Goal: Leave review/rating: Share an evaluation or opinion about a product, service, or content

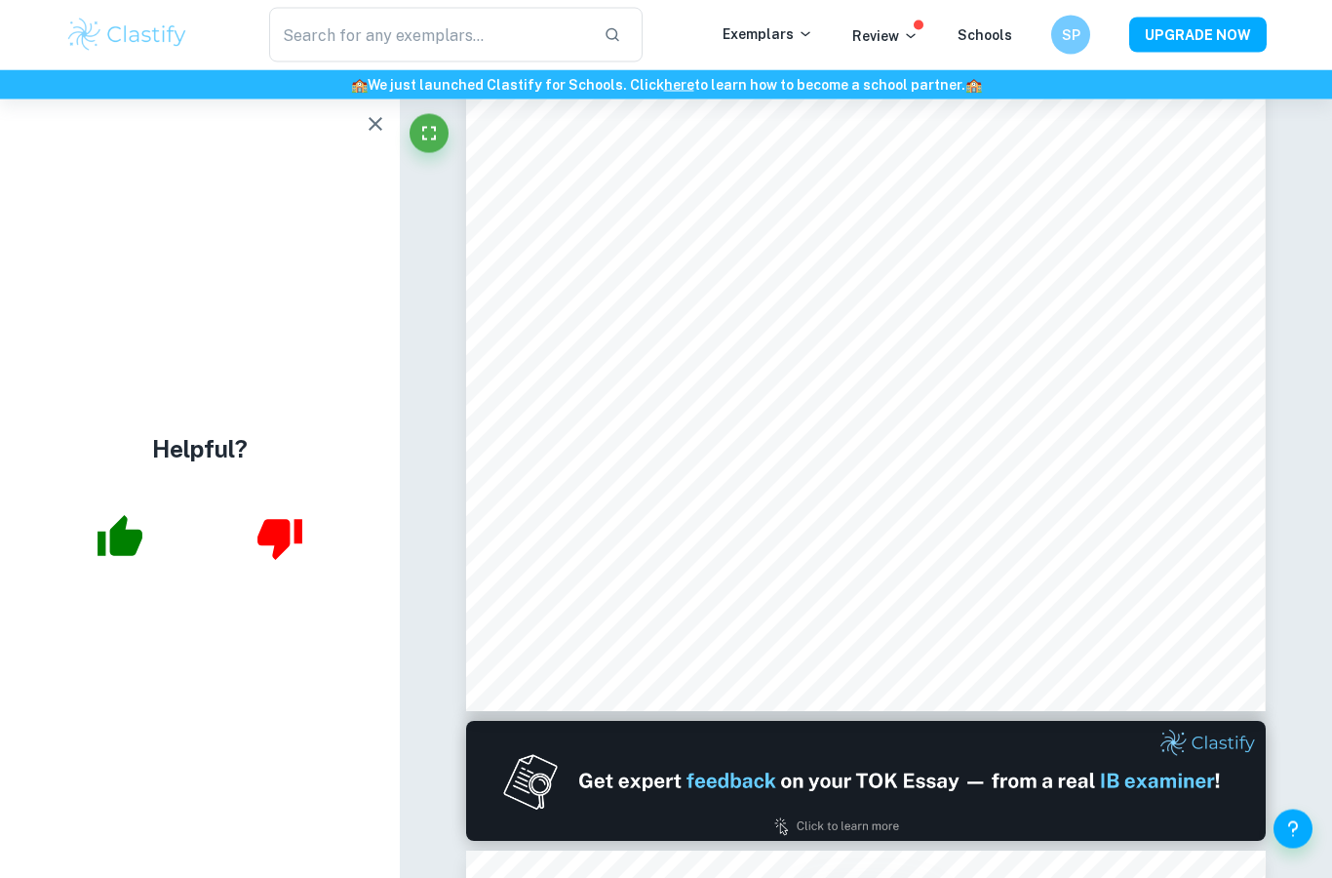
scroll to position [537, 0]
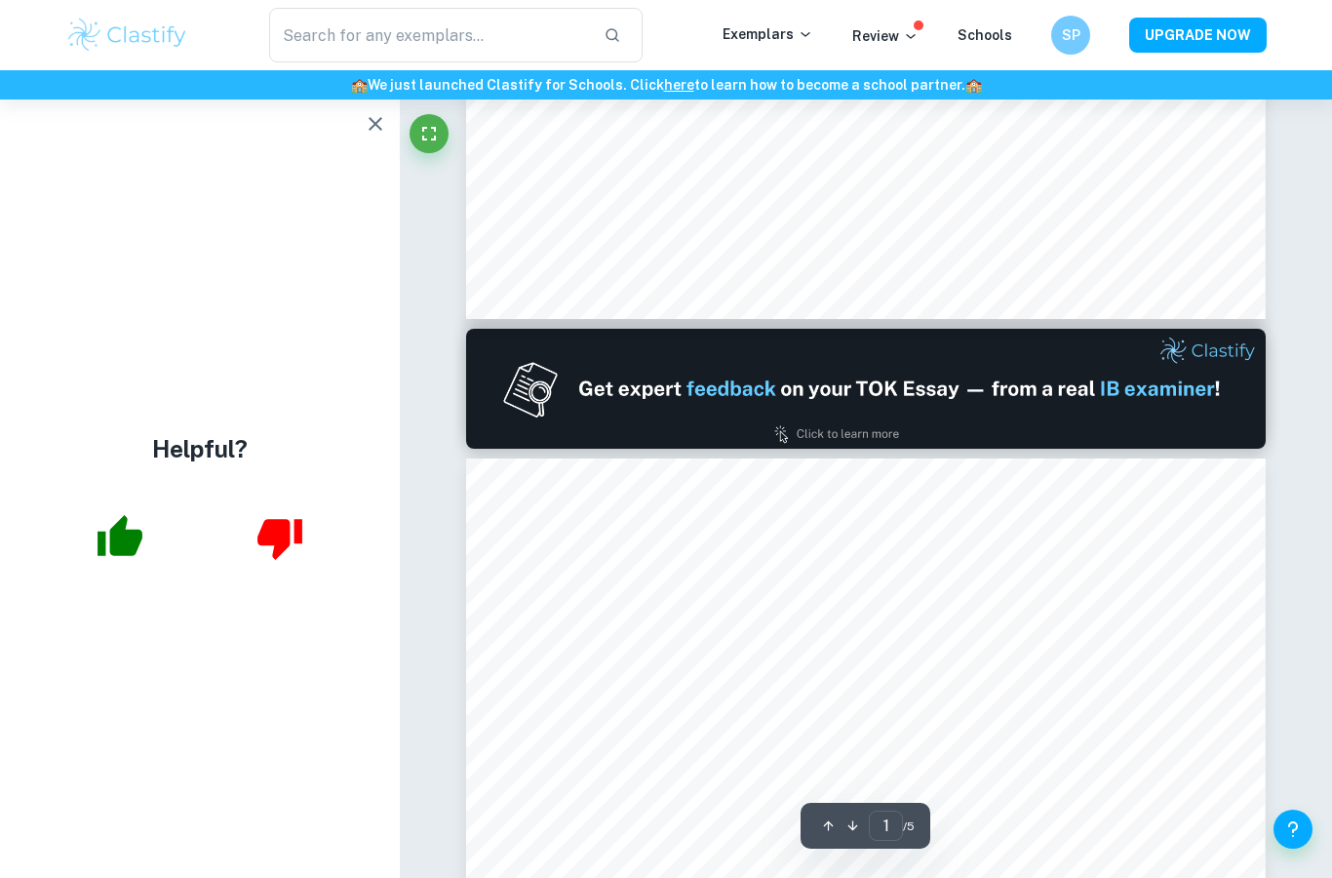
type input "2"
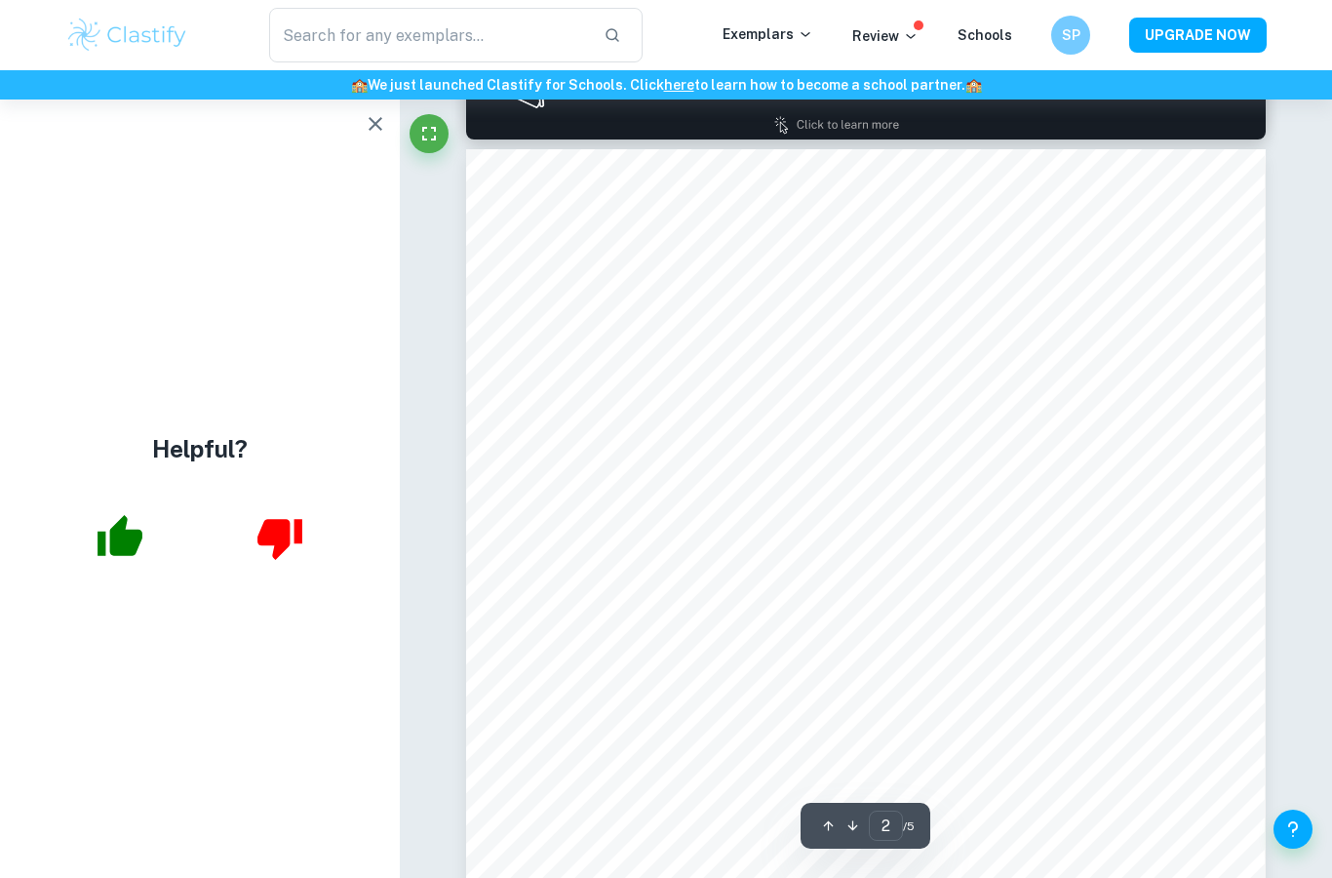
scroll to position [1239, 0]
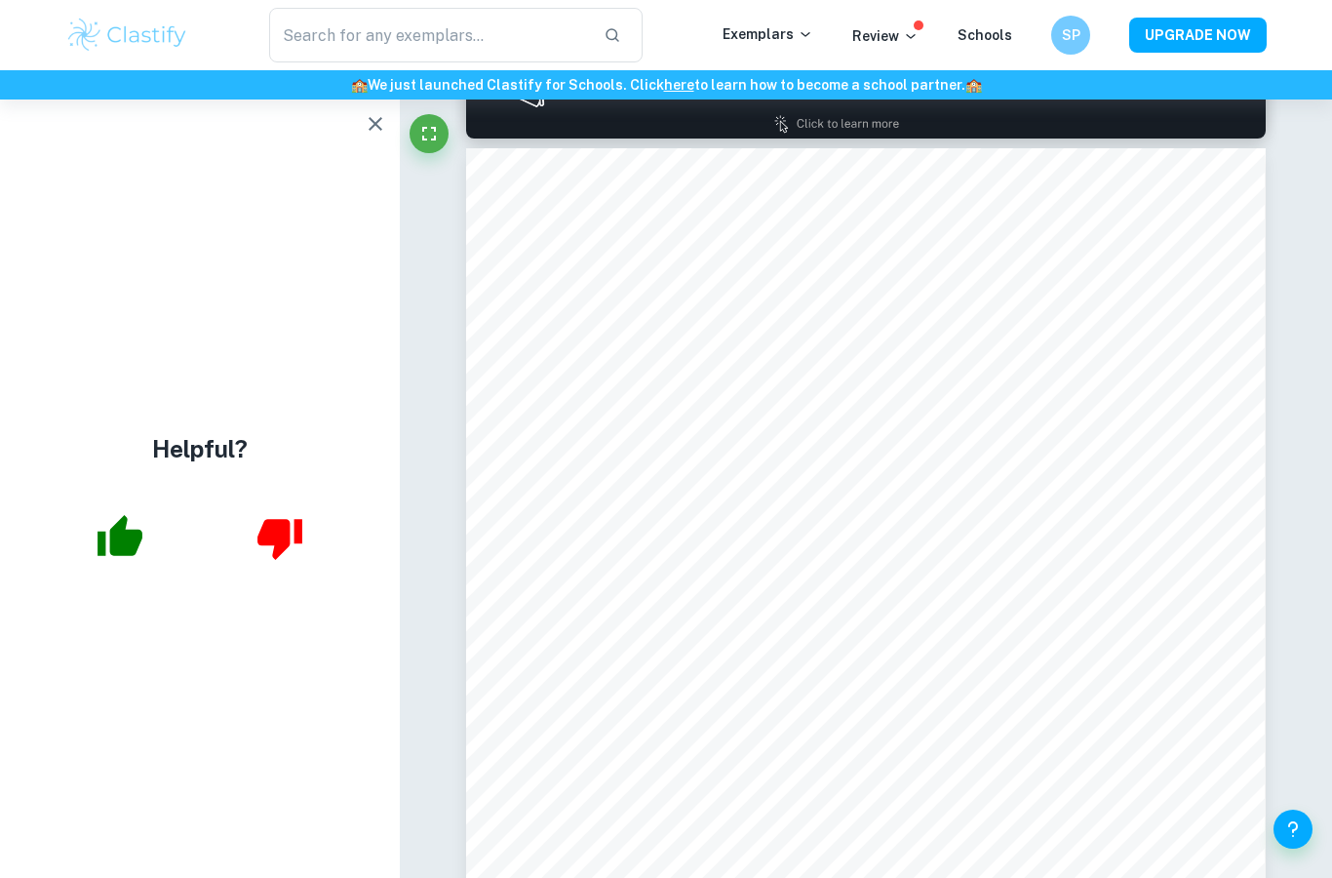
click at [362, 139] on button "button" at bounding box center [375, 123] width 39 height 39
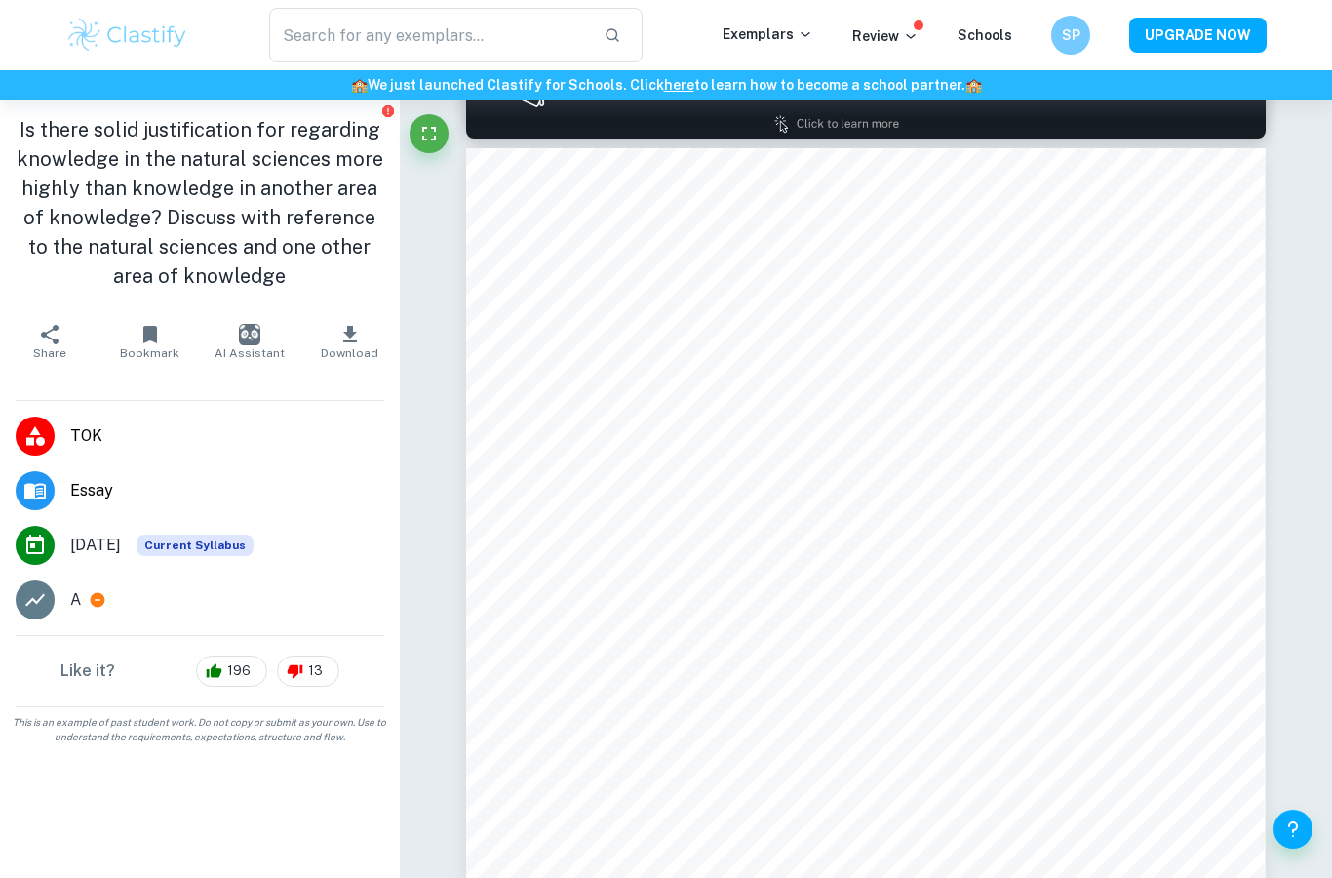
click at [362, 139] on h1 "Is there solid justification for regarding knowledge in the natural sciences mo…" at bounding box center [200, 203] width 369 height 176
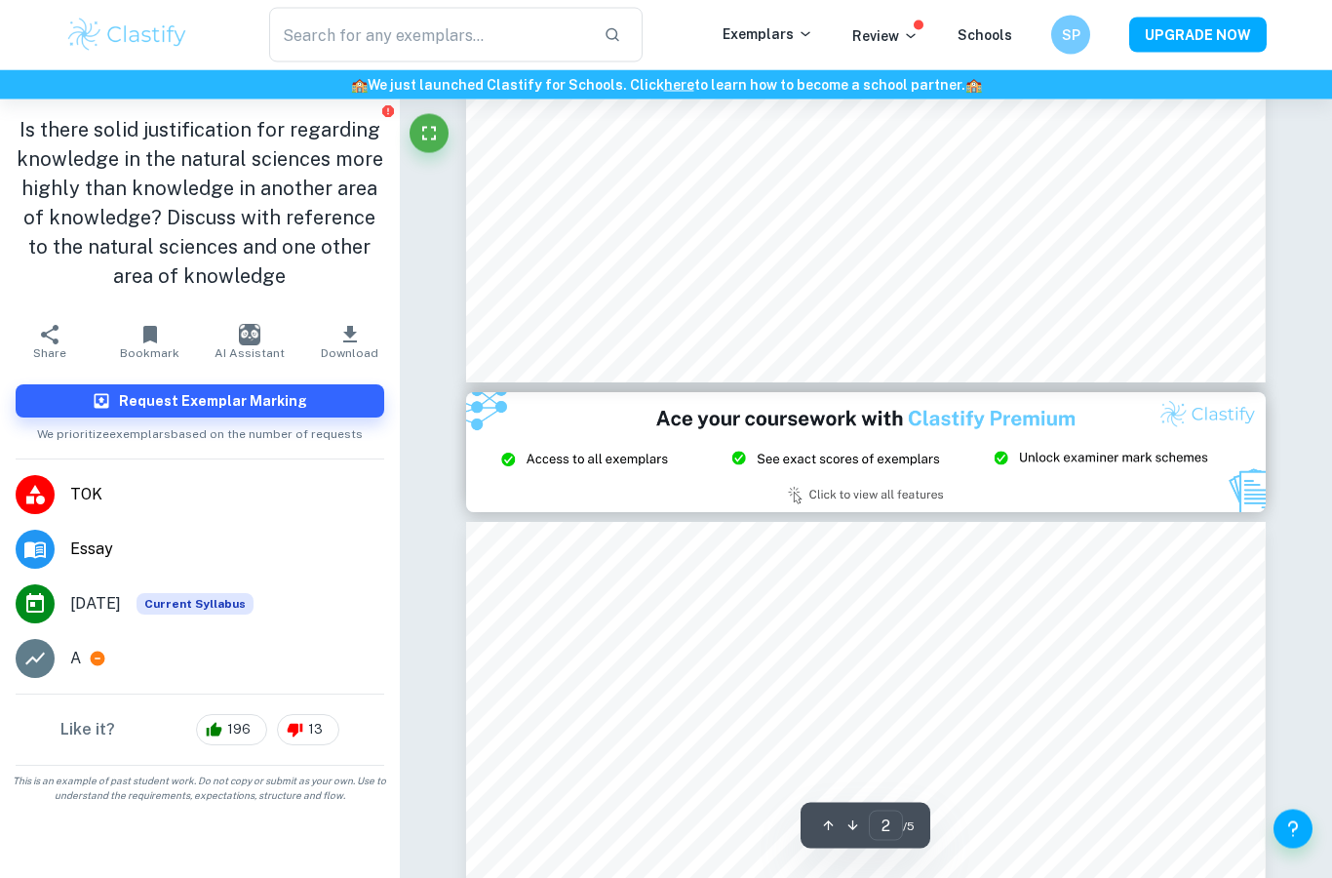
scroll to position [2133, 0]
